Goal: Find specific page/section: Find specific page/section

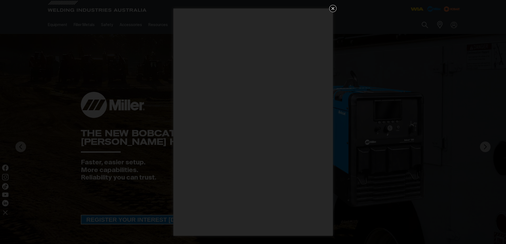
click at [330, 8] on icon "Get 5 WIA Welding Guides Free!" at bounding box center [333, 8] width 6 height 6
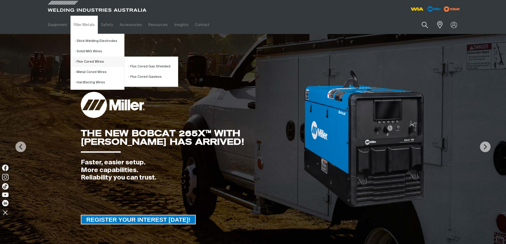
click at [94, 61] on link "Flux Cored Wires" at bounding box center [99, 62] width 49 height 10
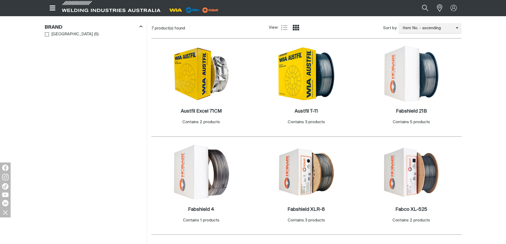
scroll to position [106, 0]
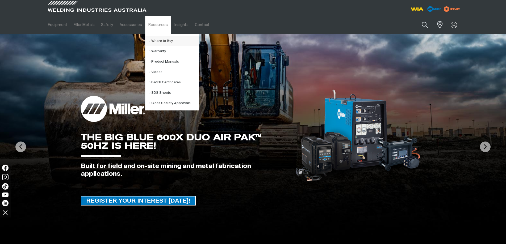
click at [161, 42] on link "Where to Buy" at bounding box center [173, 41] width 49 height 10
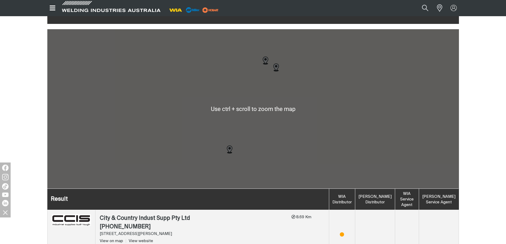
scroll to position [26, 0]
